Goal: Task Accomplishment & Management: Manage account settings

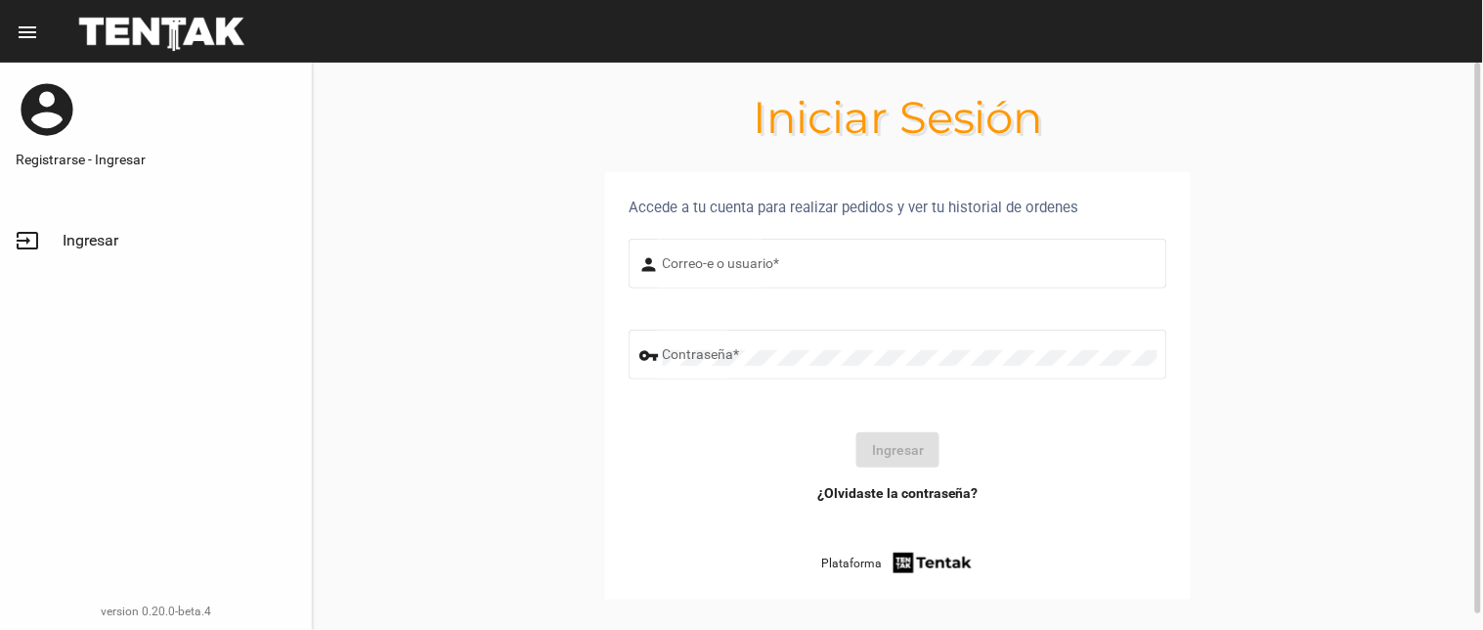
click at [716, 266] on input "Correo-e o usuario *" at bounding box center [910, 267] width 495 height 16
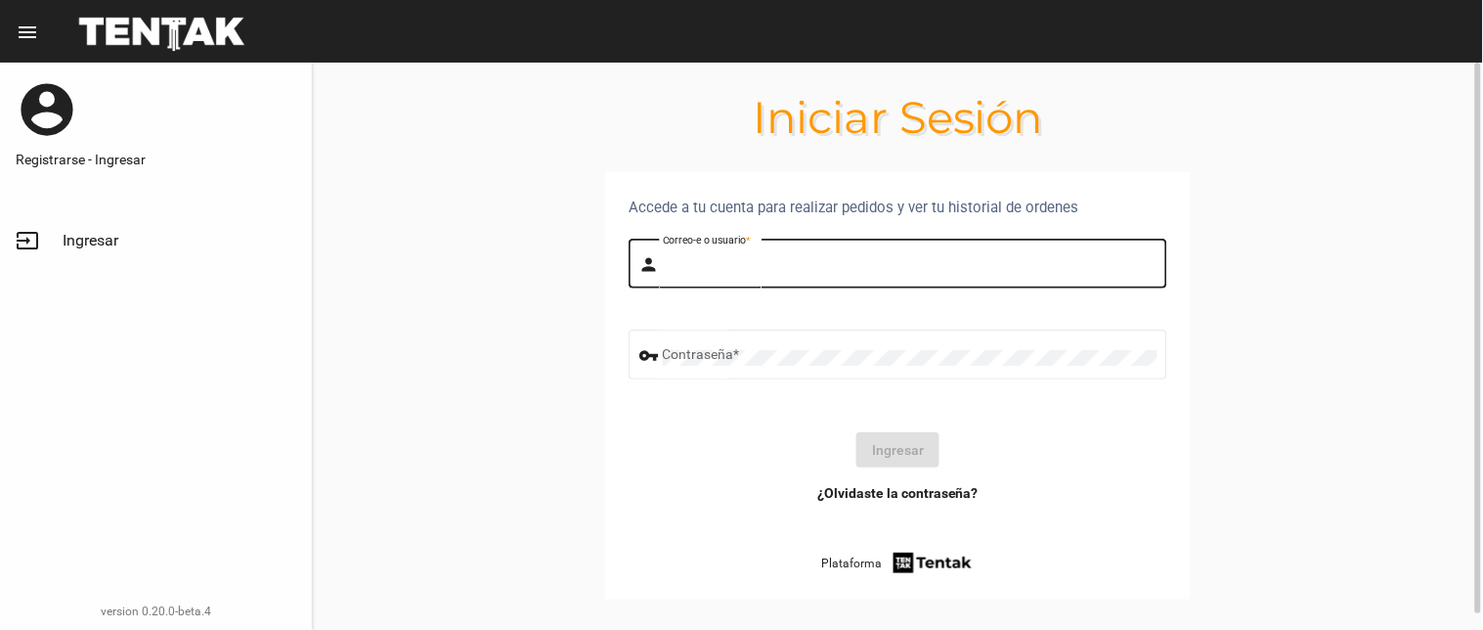
type input "[PERSON_NAME]"
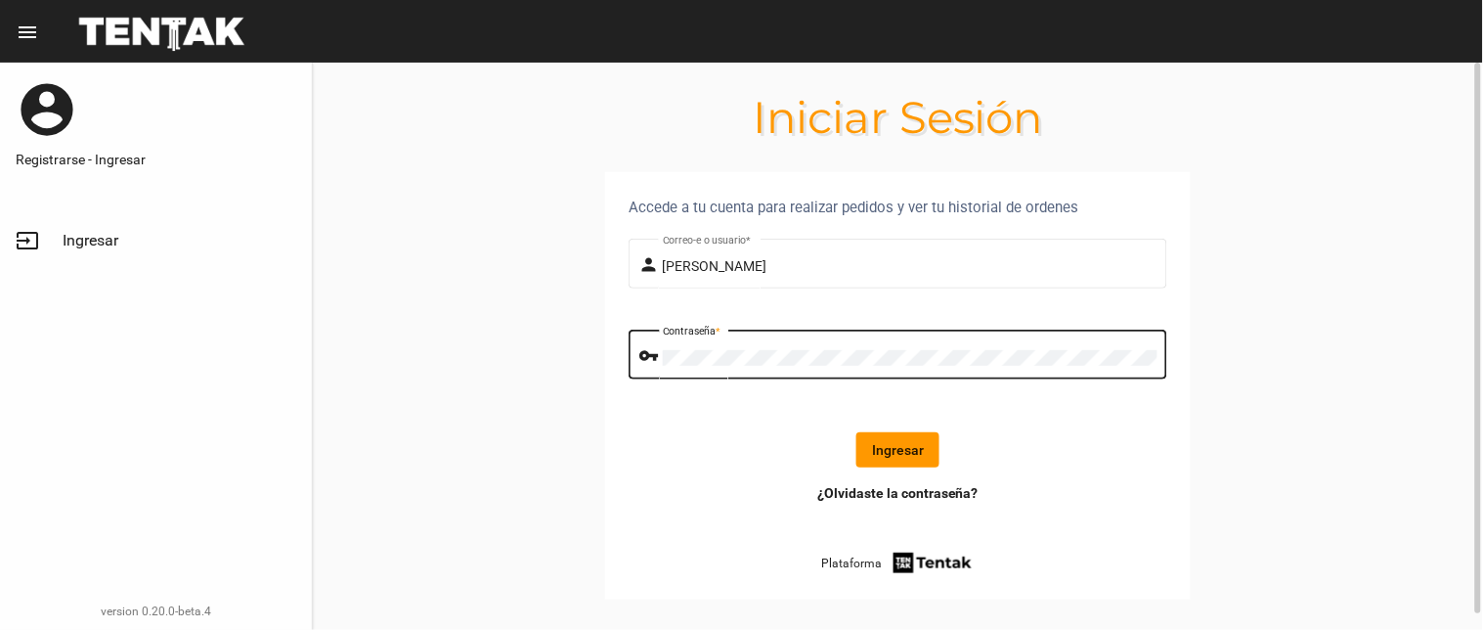
click at [886, 432] on button "Ingresar" at bounding box center [898, 449] width 83 height 35
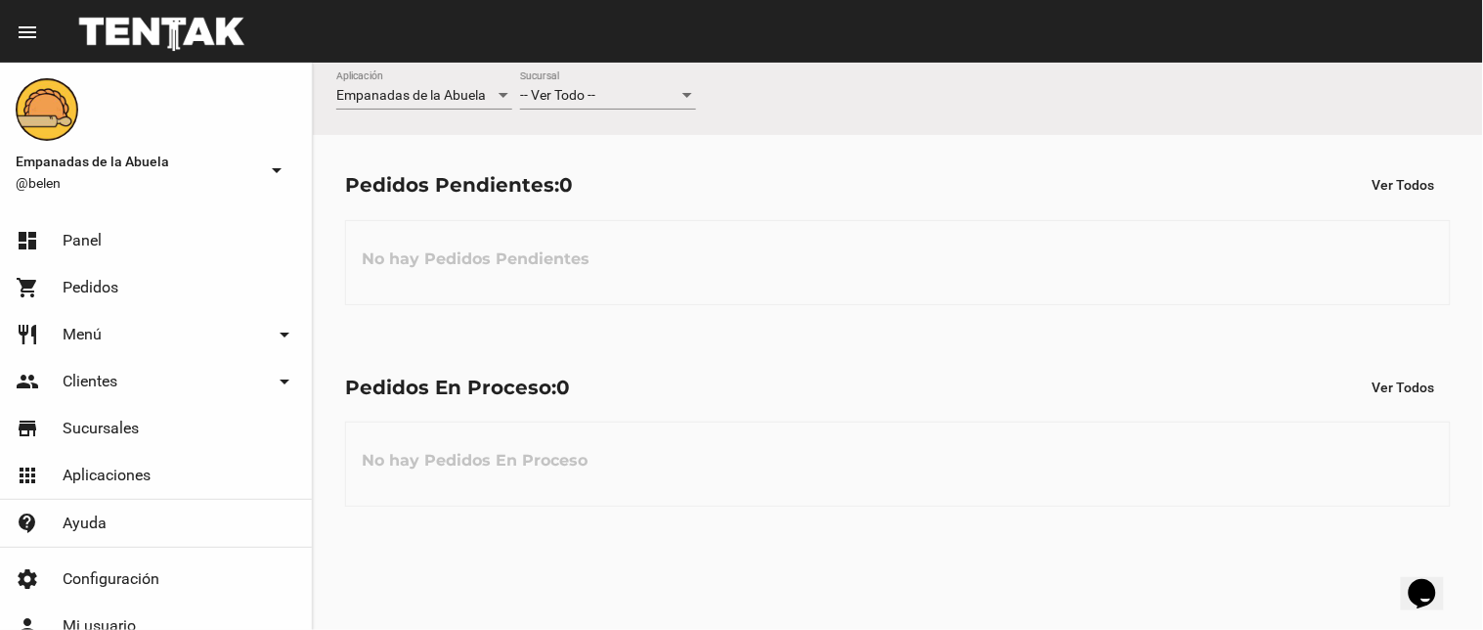
click at [619, 110] on div "-- Ver Todo -- Sucursal" at bounding box center [608, 99] width 176 height 56
click at [623, 89] on div "-- Ver Todo --" at bounding box center [599, 96] width 158 height 16
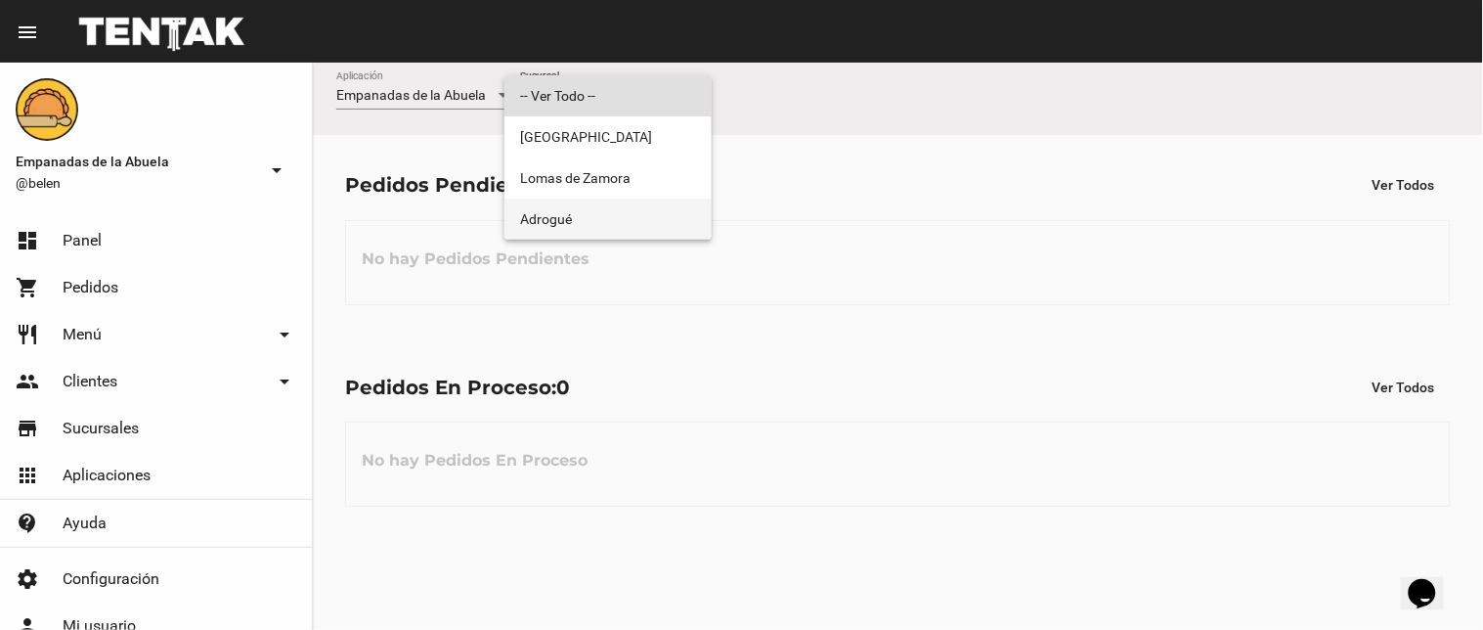
click at [592, 217] on span "Adrogué" at bounding box center [608, 219] width 176 height 41
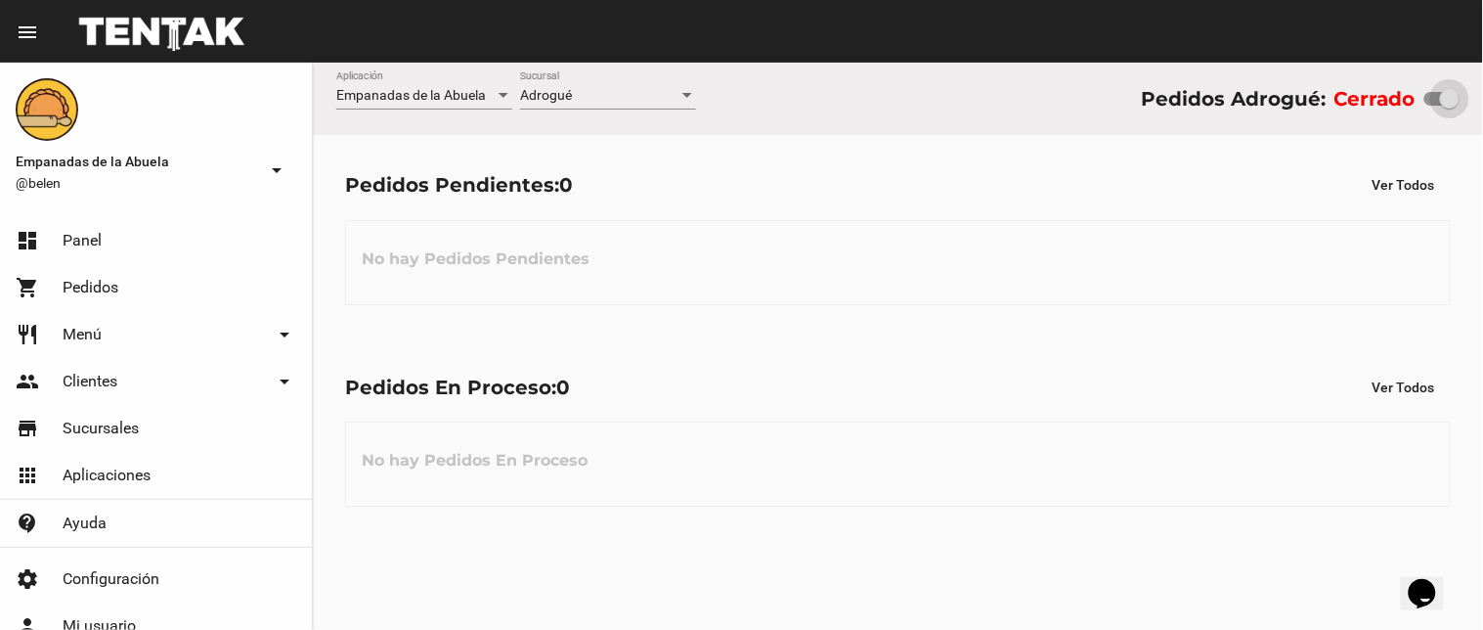
drag, startPoint x: 1429, startPoint y: 93, endPoint x: 1467, endPoint y: 91, distance: 38.2
click at [1467, 91] on div "Empanadas de la Abuela Aplicación Adrogué Sucursal Pedidos Adrogué: Cerrado" at bounding box center [898, 99] width 1170 height 72
click at [426, 624] on div "Empanadas de la Abuela Aplicación Adrogué Sucursal Pedidos Adrogué: Abierto Ped…" at bounding box center [898, 346] width 1170 height 567
click at [582, 96] on div "Adrogué" at bounding box center [599, 96] width 158 height 16
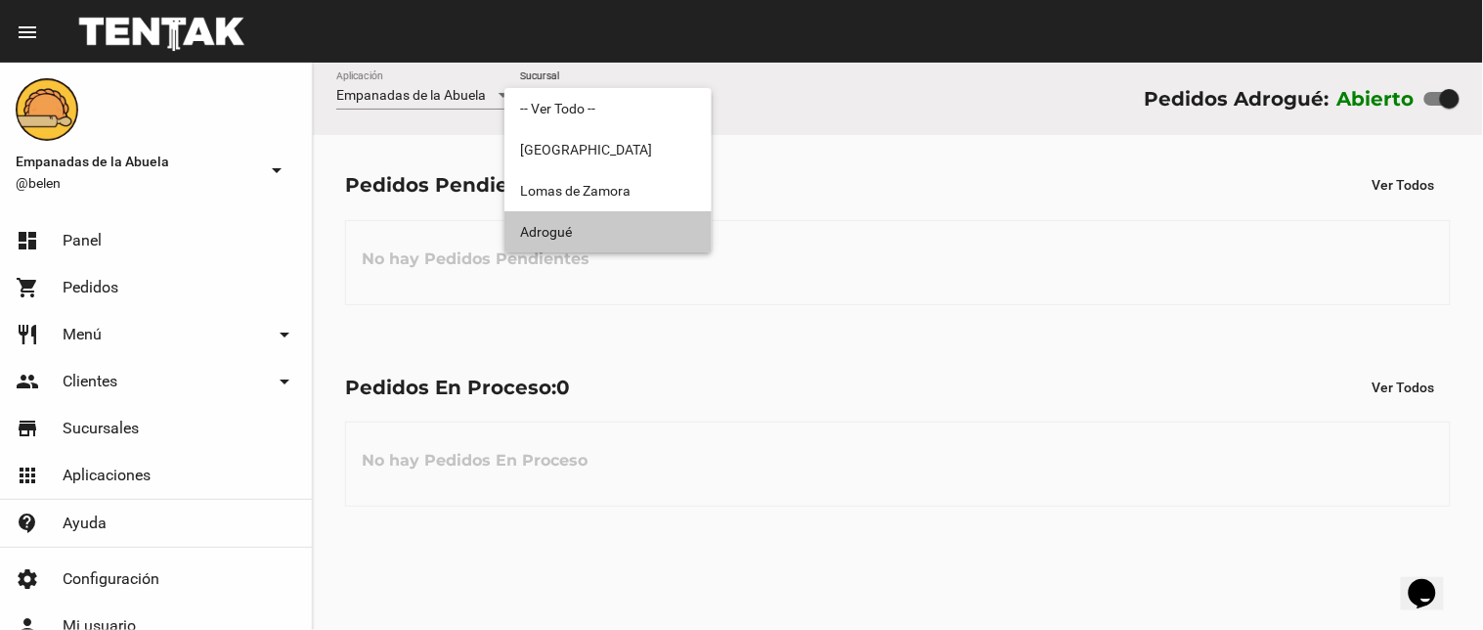
click at [633, 235] on span "Adrogué" at bounding box center [608, 231] width 176 height 41
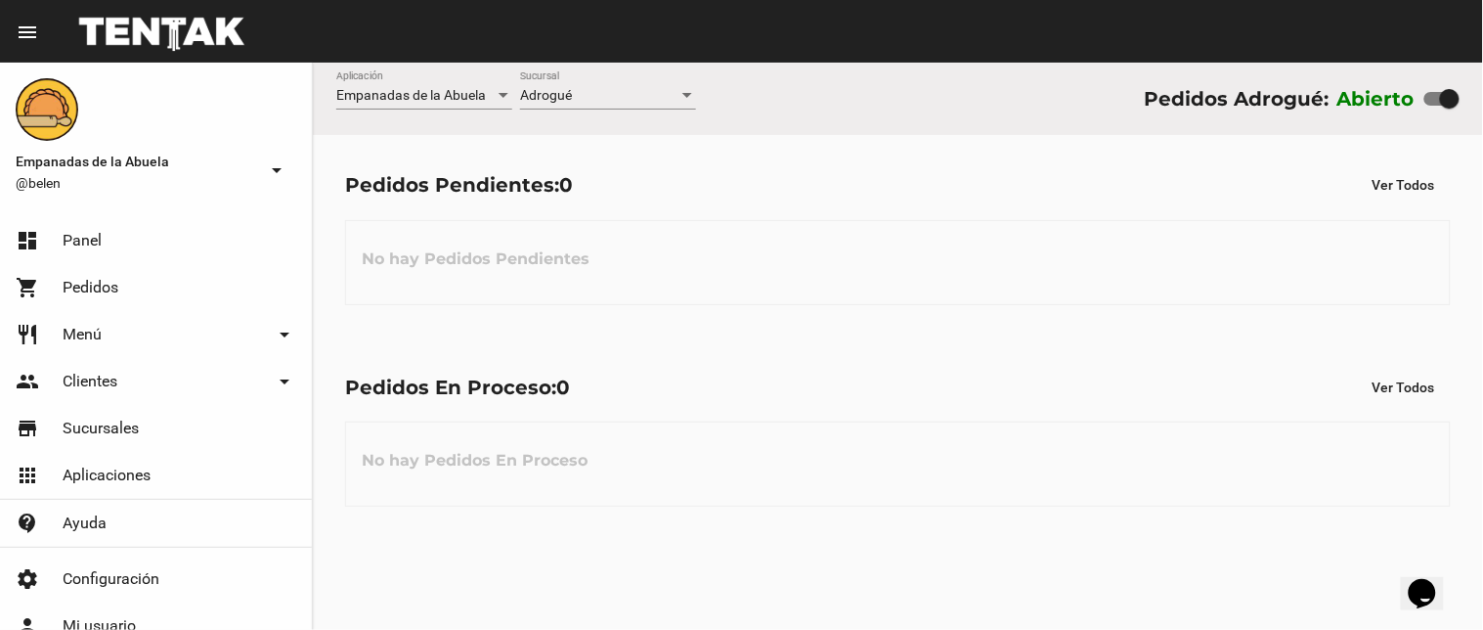
click at [568, 100] on span "Adrogué" at bounding box center [546, 95] width 52 height 16
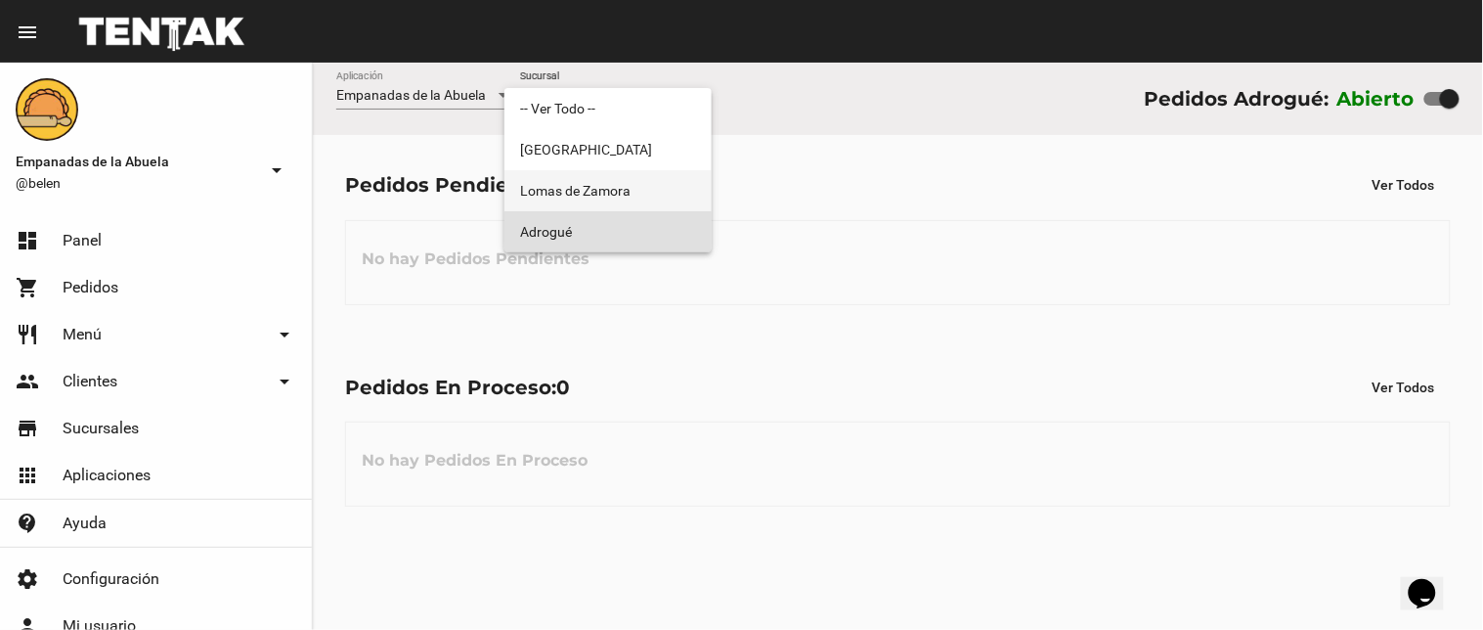
click at [572, 176] on span "Lomas de Zamora" at bounding box center [608, 190] width 176 height 41
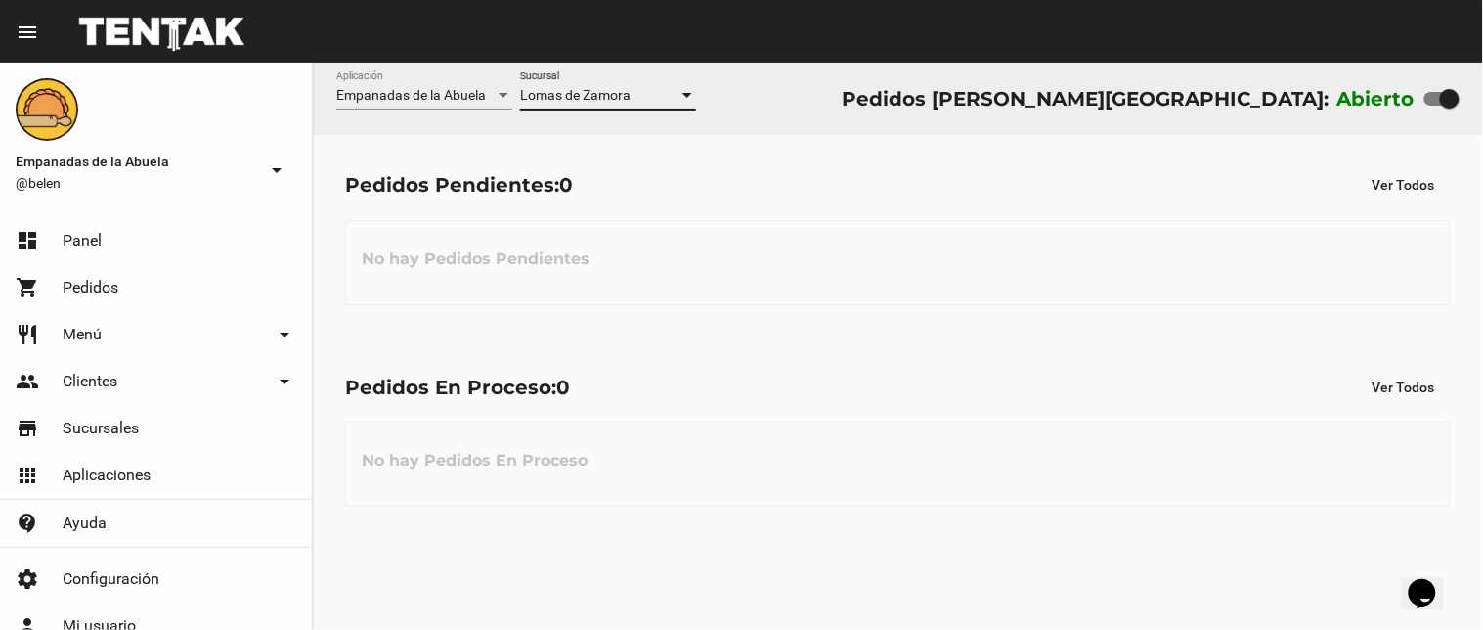
click at [619, 85] on div "[PERSON_NAME] Sucursal" at bounding box center [608, 90] width 176 height 38
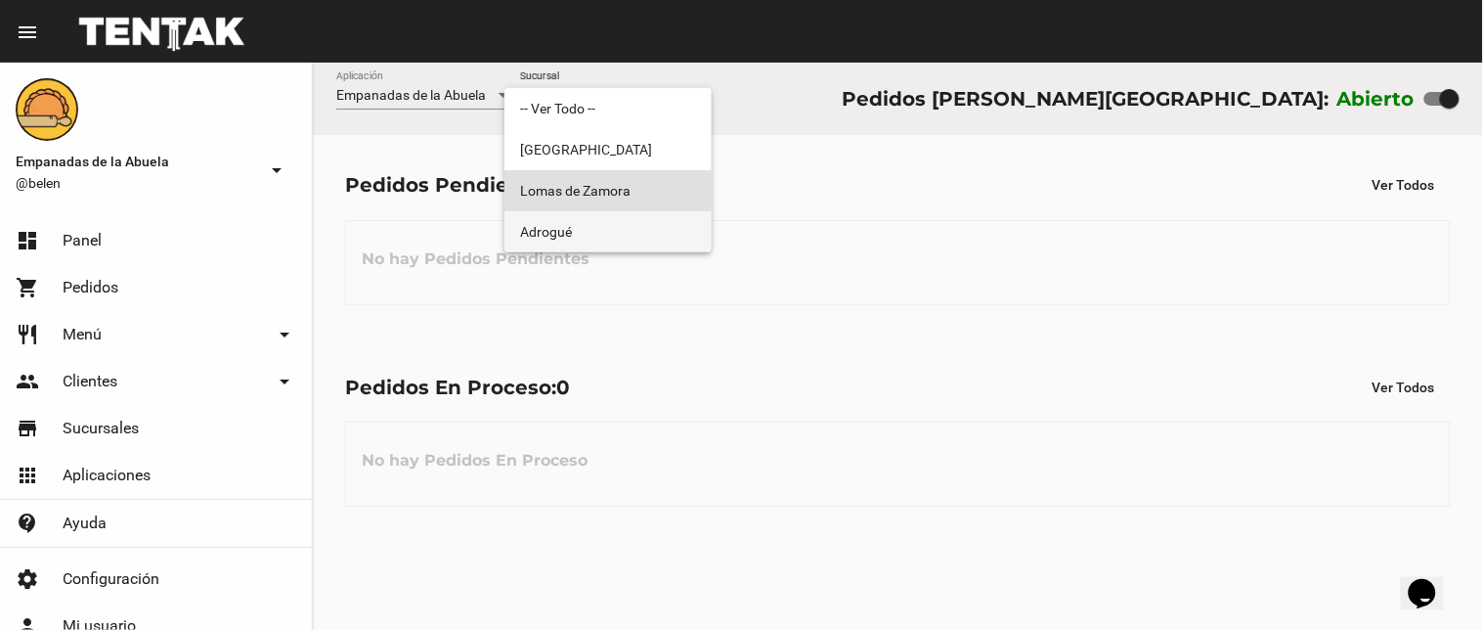
click at [599, 212] on span "Adrogué" at bounding box center [608, 231] width 176 height 41
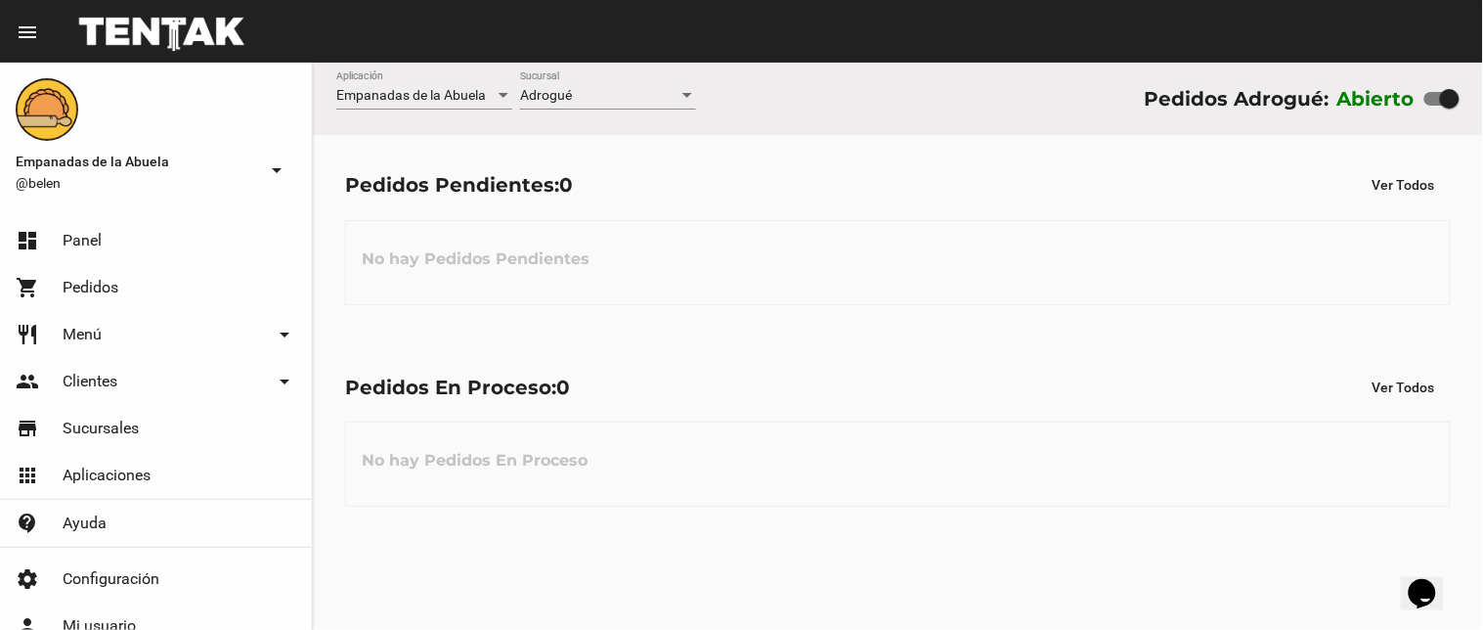
click at [623, 85] on div "Adrogué Sucursal" at bounding box center [608, 90] width 176 height 38
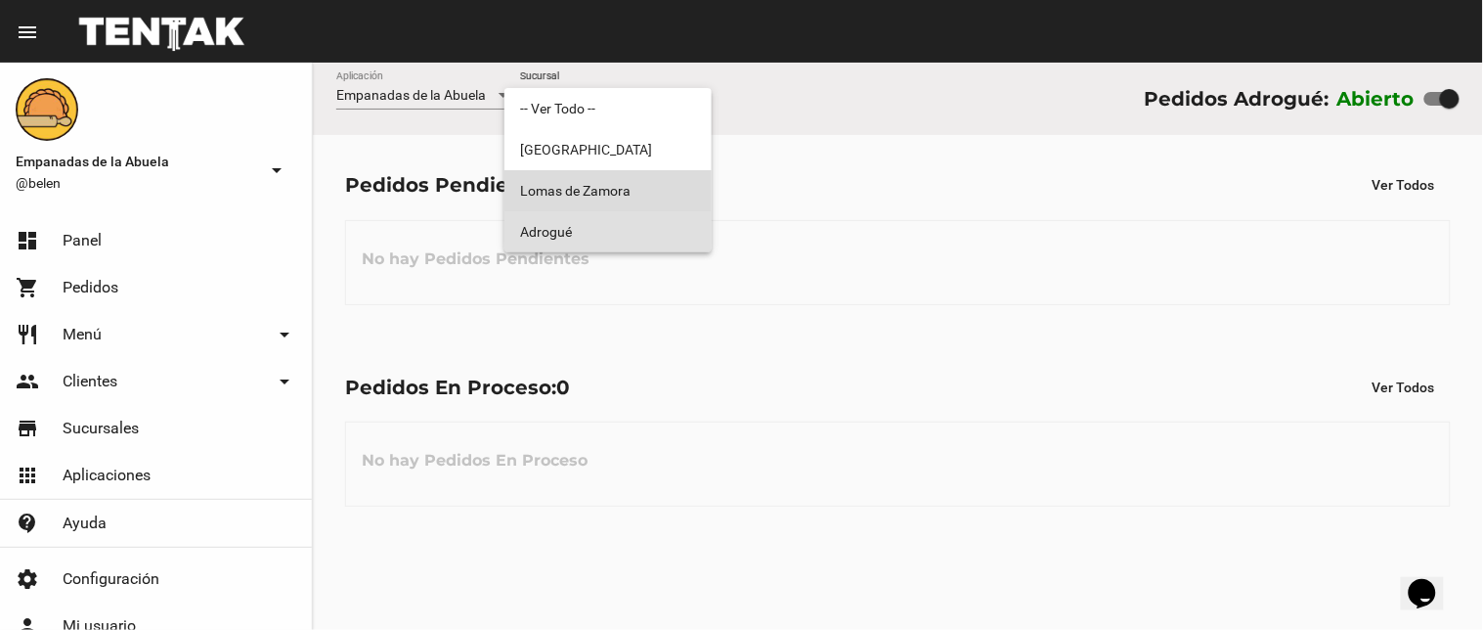
drag, startPoint x: 598, startPoint y: 172, endPoint x: 603, endPoint y: 99, distance: 73.5
click at [597, 176] on span "Lomas de Zamora" at bounding box center [608, 190] width 176 height 41
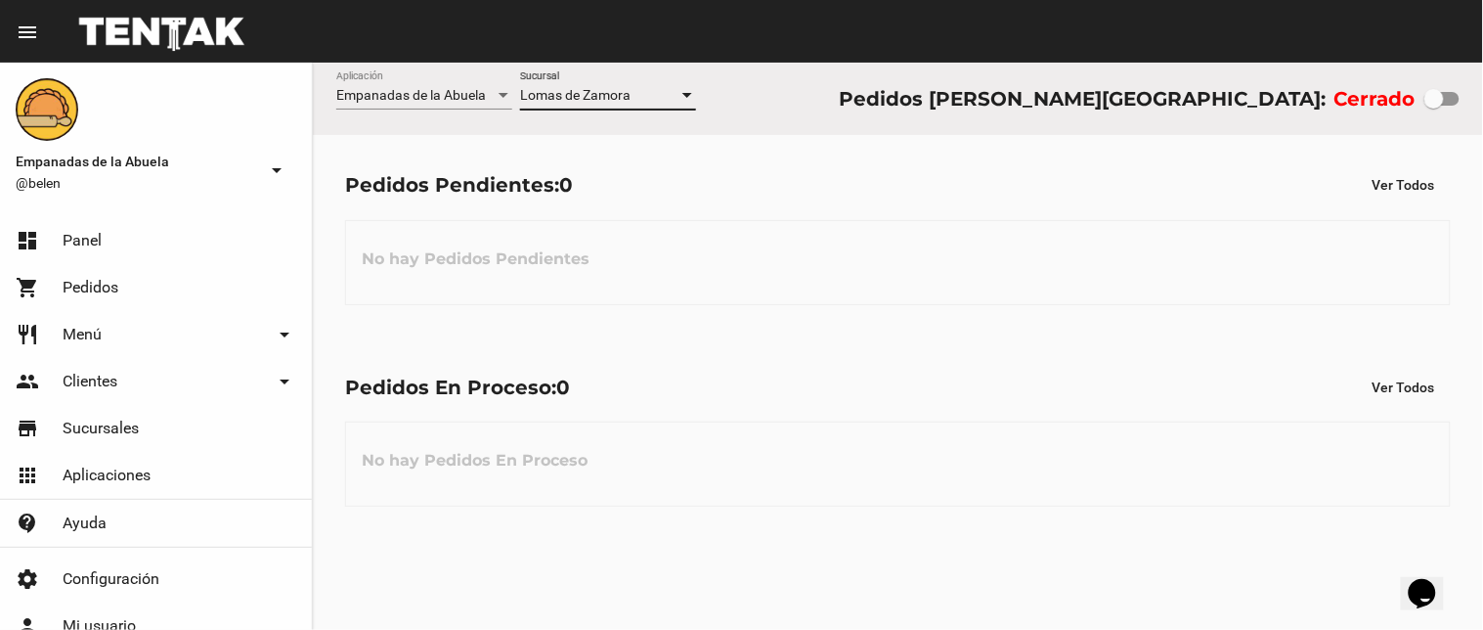
click at [601, 92] on span "Lomas de Zamora" at bounding box center [575, 95] width 110 height 16
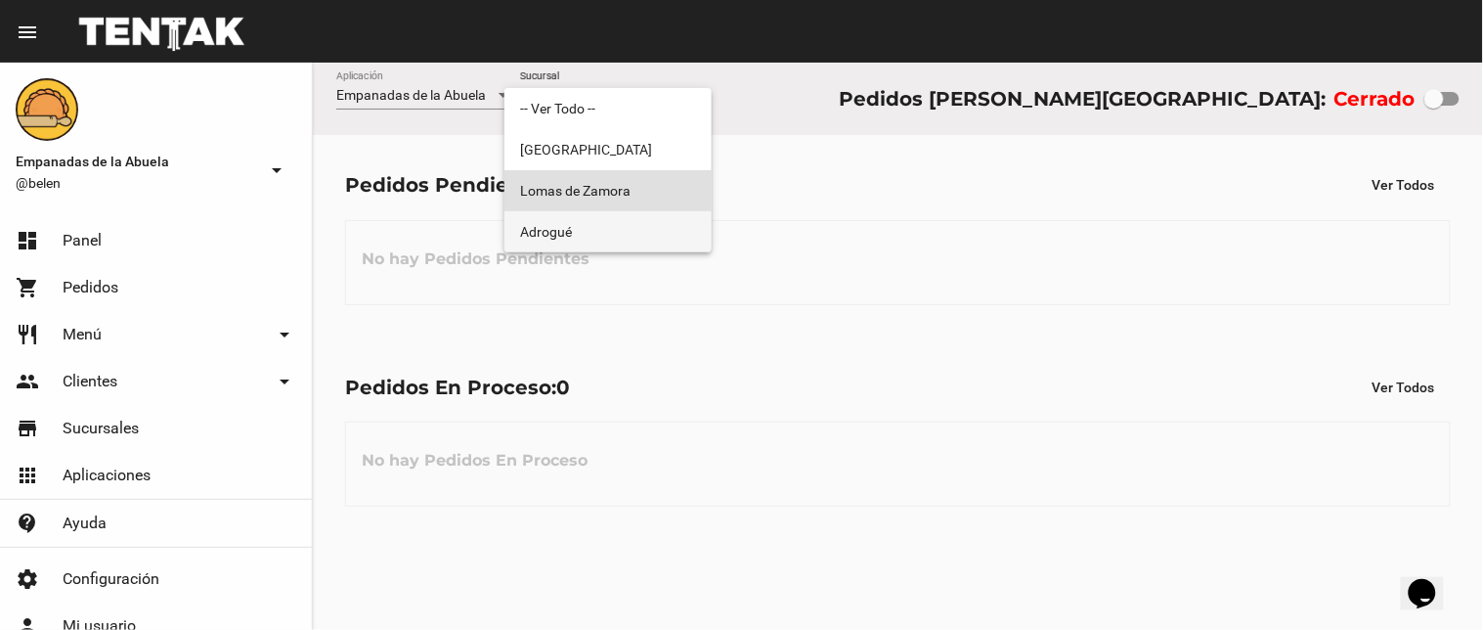
click at [590, 230] on span "Adrogué" at bounding box center [608, 231] width 176 height 41
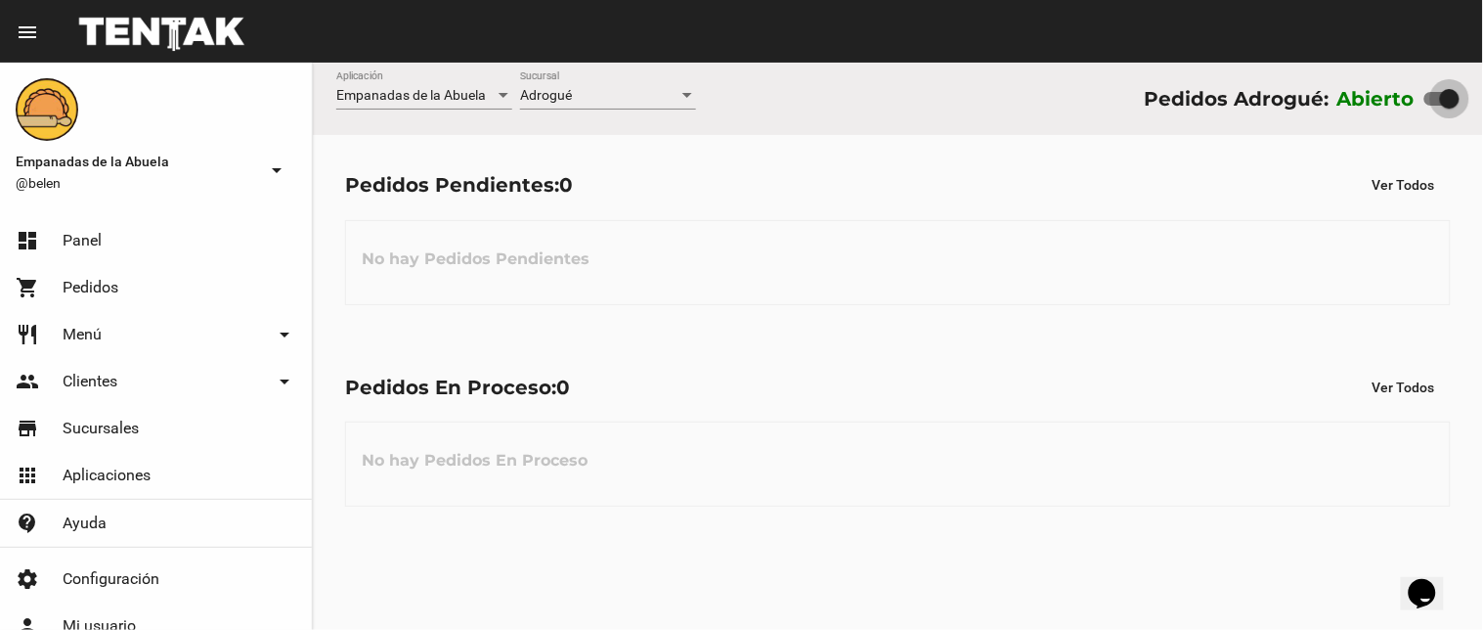
drag, startPoint x: 1445, startPoint y: 88, endPoint x: 1402, endPoint y: 90, distance: 43.1
click at [1406, 90] on div "Abierto" at bounding box center [1399, 98] width 122 height 31
drag, startPoint x: 1450, startPoint y: 91, endPoint x: 1089, endPoint y: 138, distance: 363.9
click at [1306, 106] on div "Pedidos Adrogué: Abierto" at bounding box center [1302, 98] width 316 height 31
checkbox input "false"
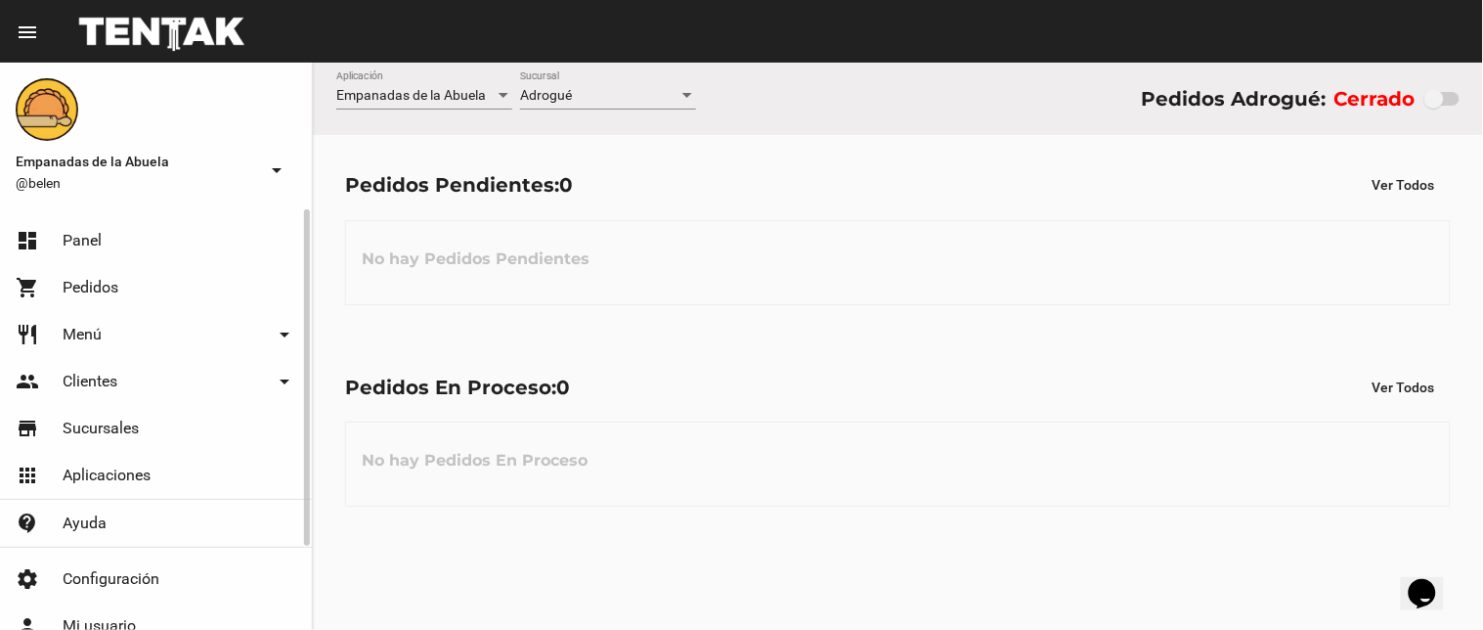
scroll to position [103, 0]
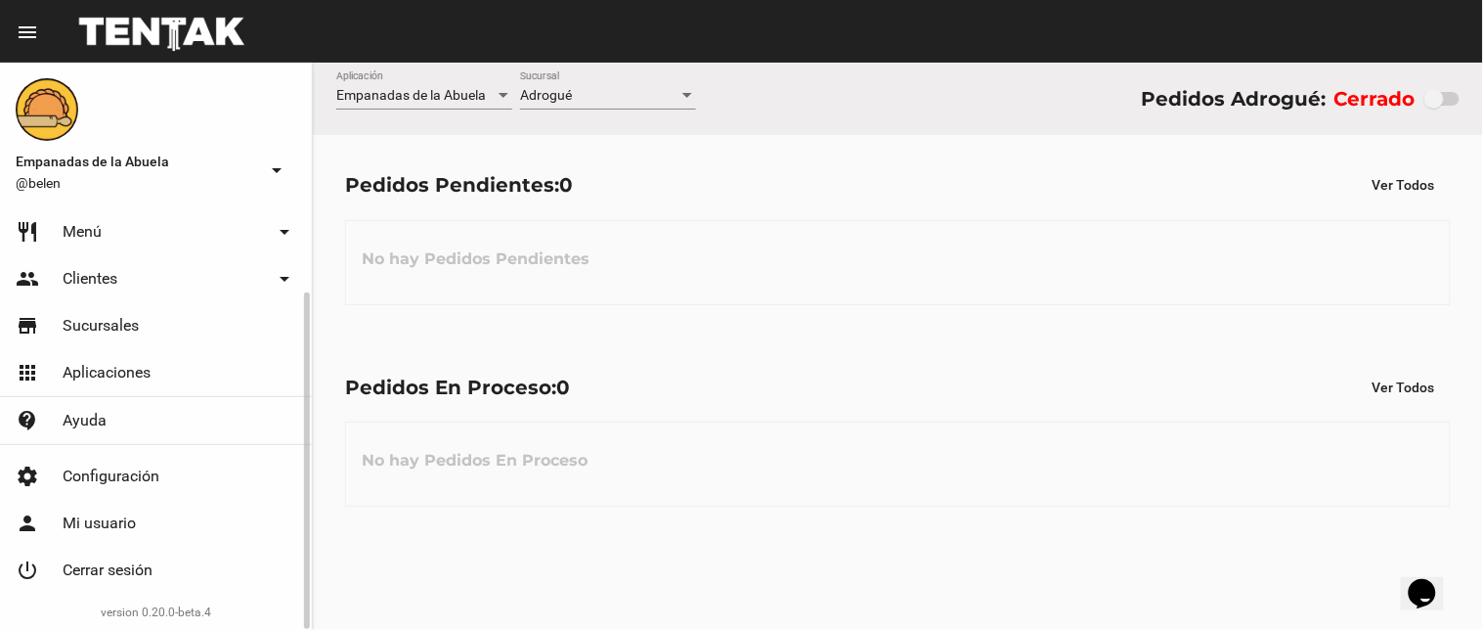
drag, startPoint x: 142, startPoint y: 570, endPoint x: 971, endPoint y: 80, distance: 963.1
click at [142, 569] on span "Cerrar sesión" at bounding box center [108, 570] width 90 height 20
